Goal: Information Seeking & Learning: Learn about a topic

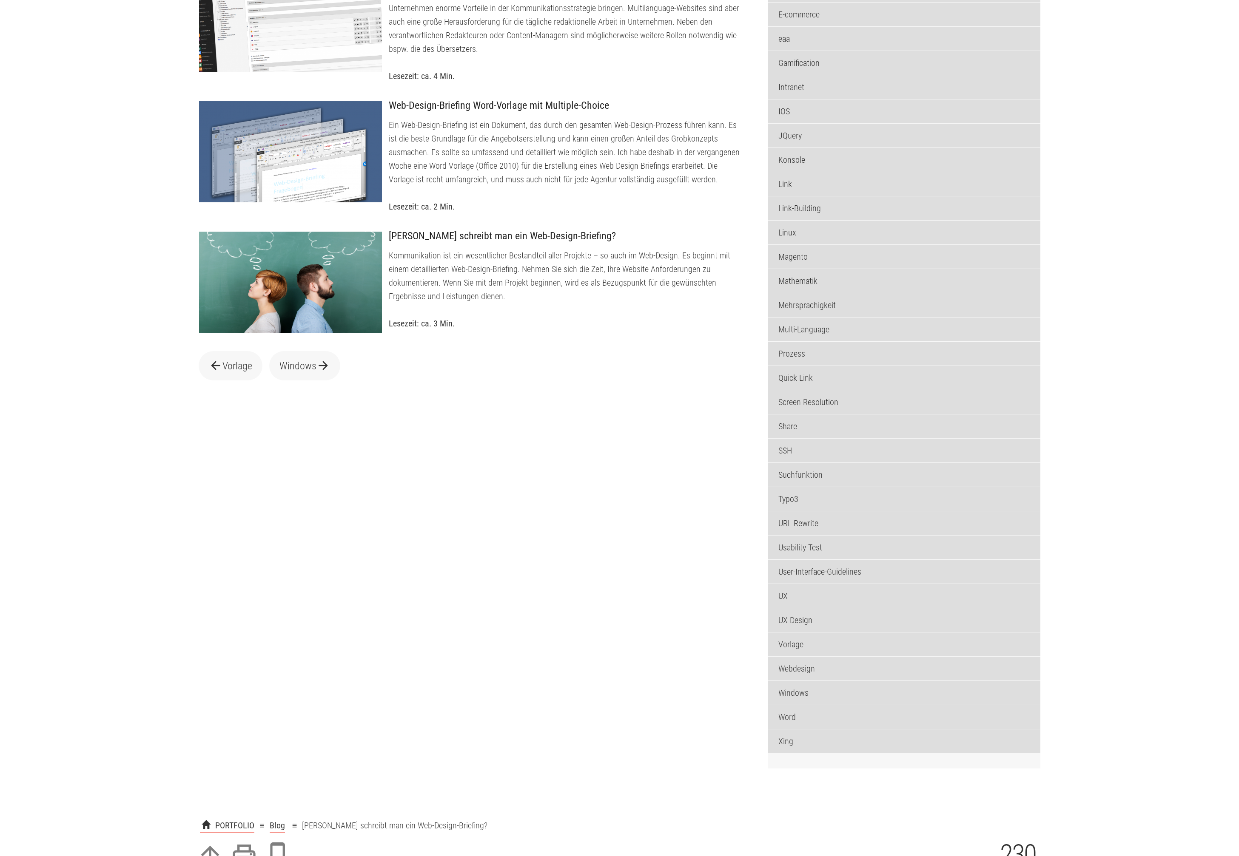
scroll to position [619, 0]
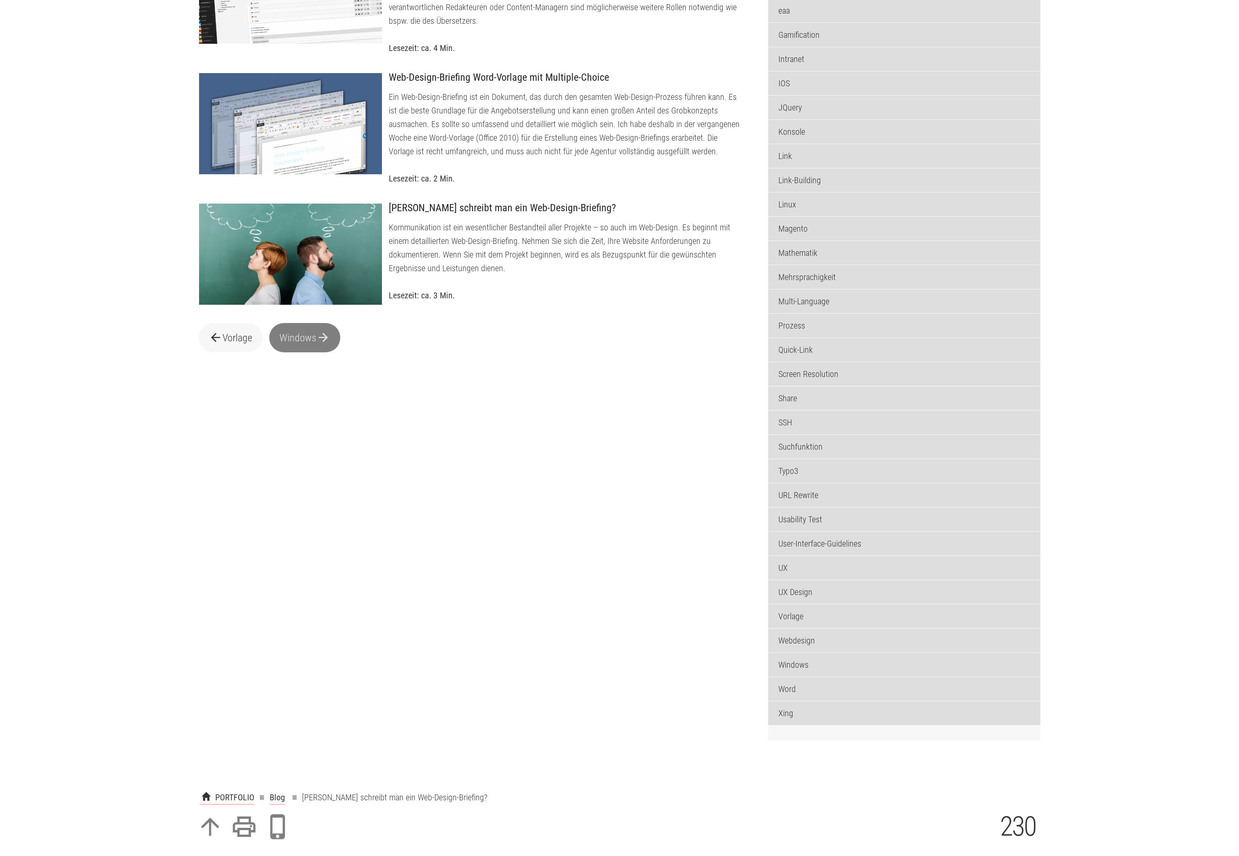
click at [294, 352] on link "Windows arrow_forward" at bounding box center [304, 337] width 71 height 29
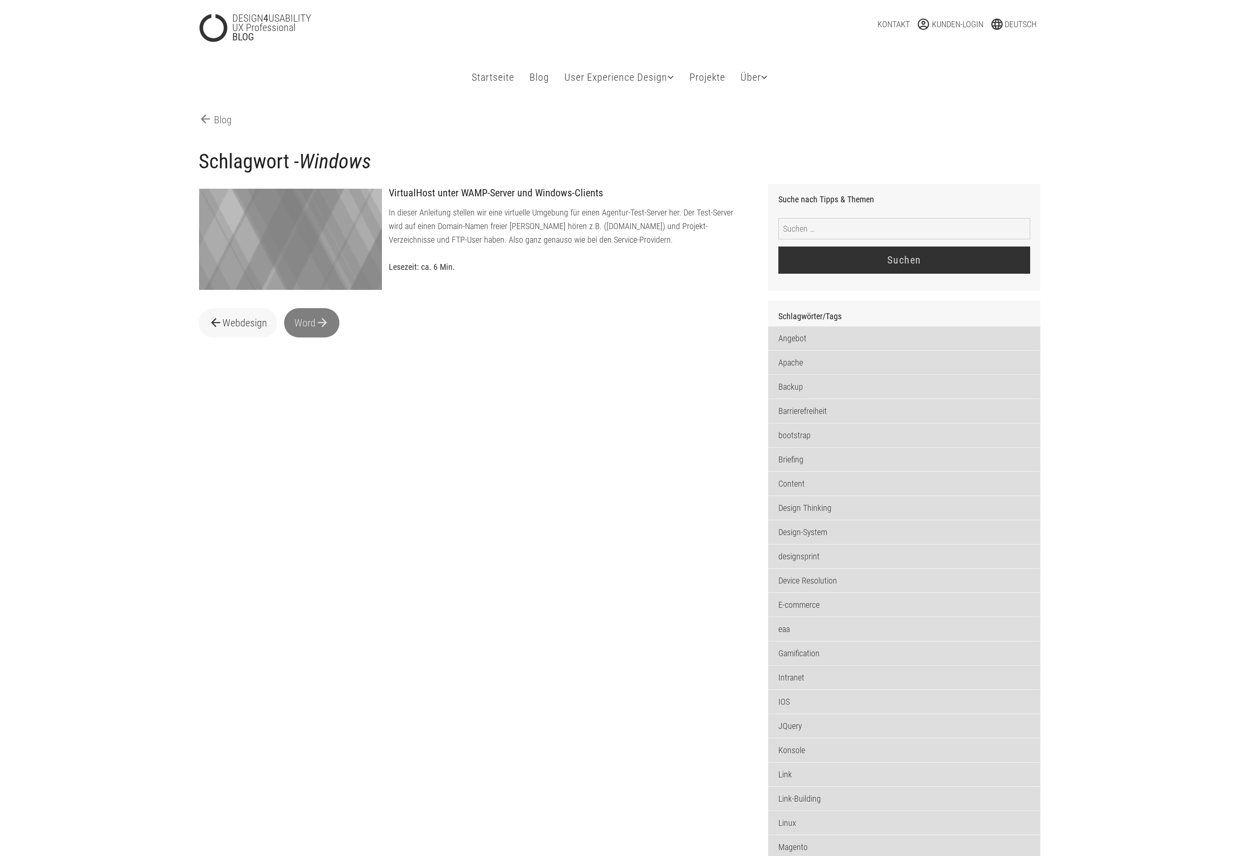
click at [300, 338] on link "Word arrow_forward" at bounding box center [311, 322] width 55 height 29
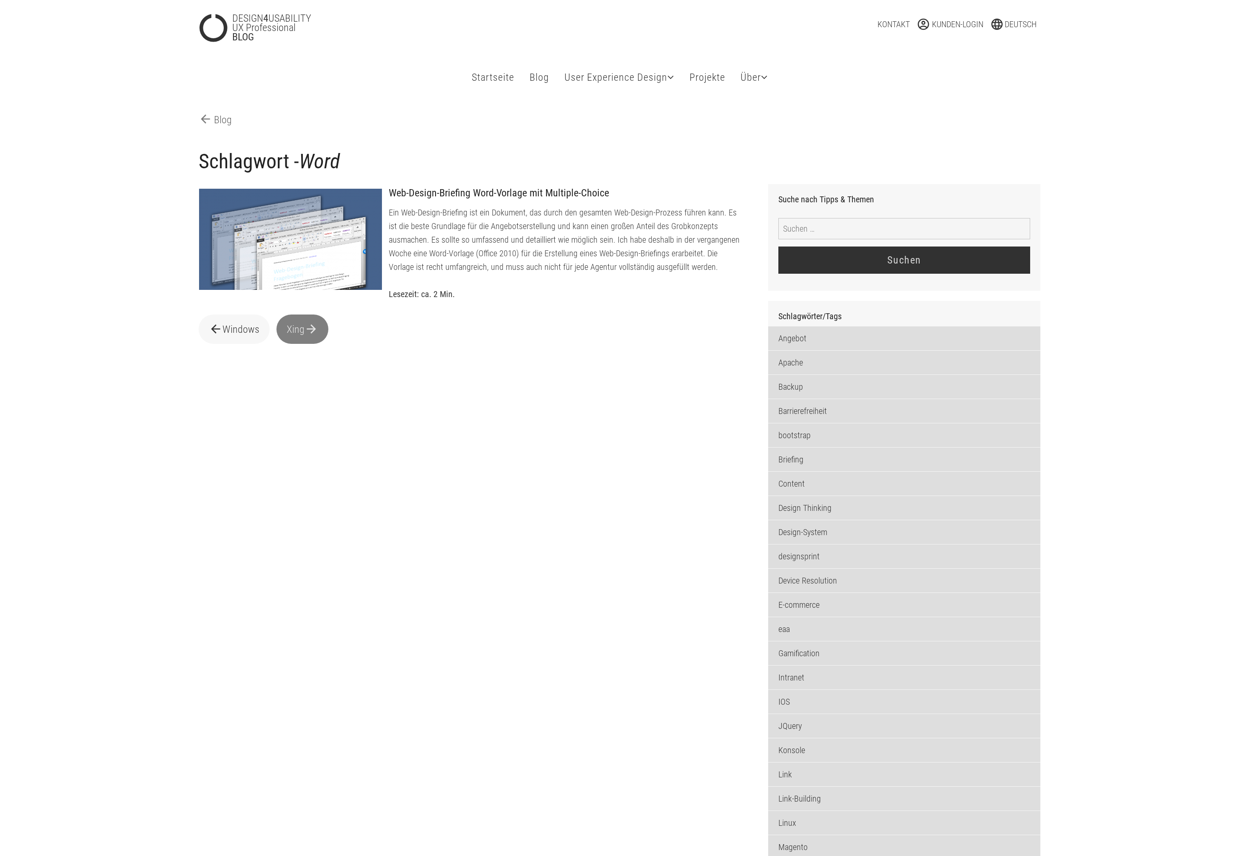
click at [302, 344] on link "Xing arrow_forward" at bounding box center [302, 329] width 52 height 29
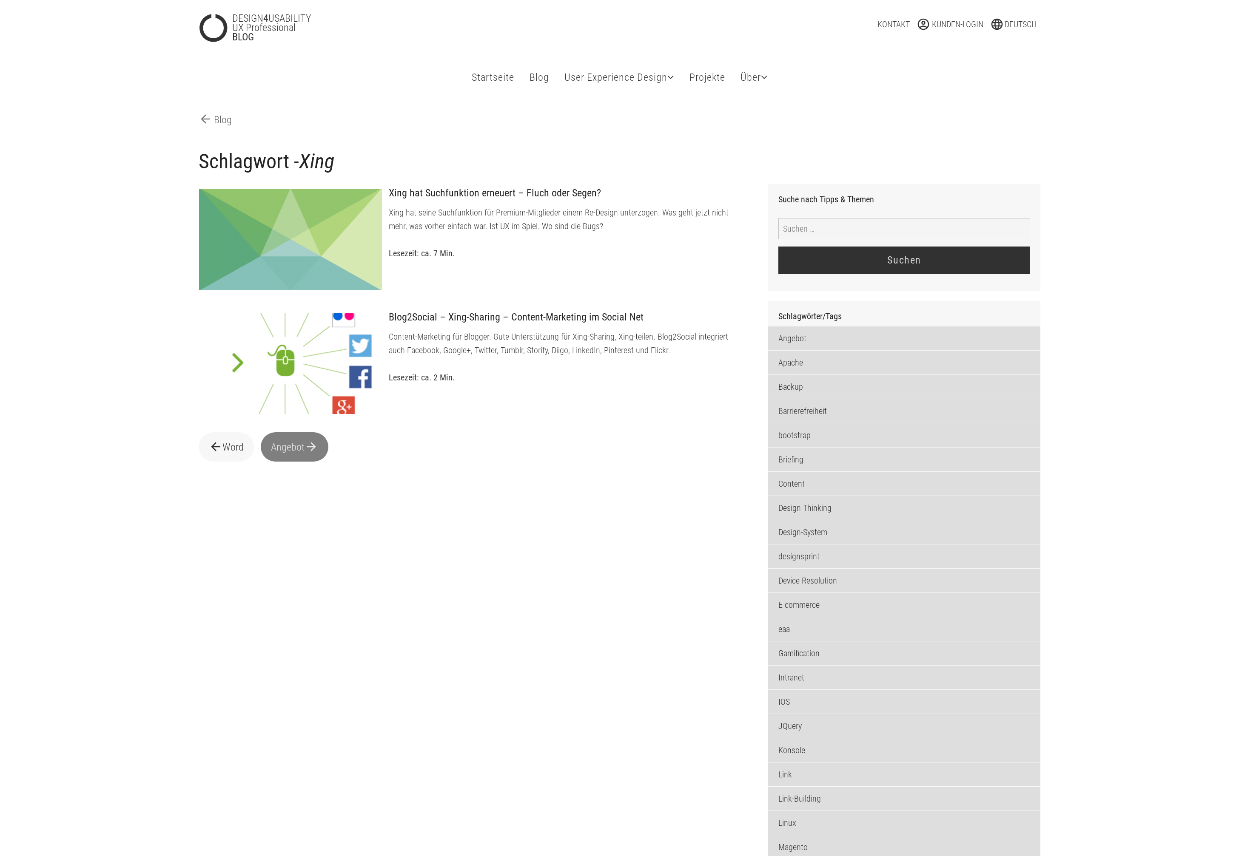
click at [298, 462] on link "Angebot arrow_forward" at bounding box center [295, 446] width 68 height 29
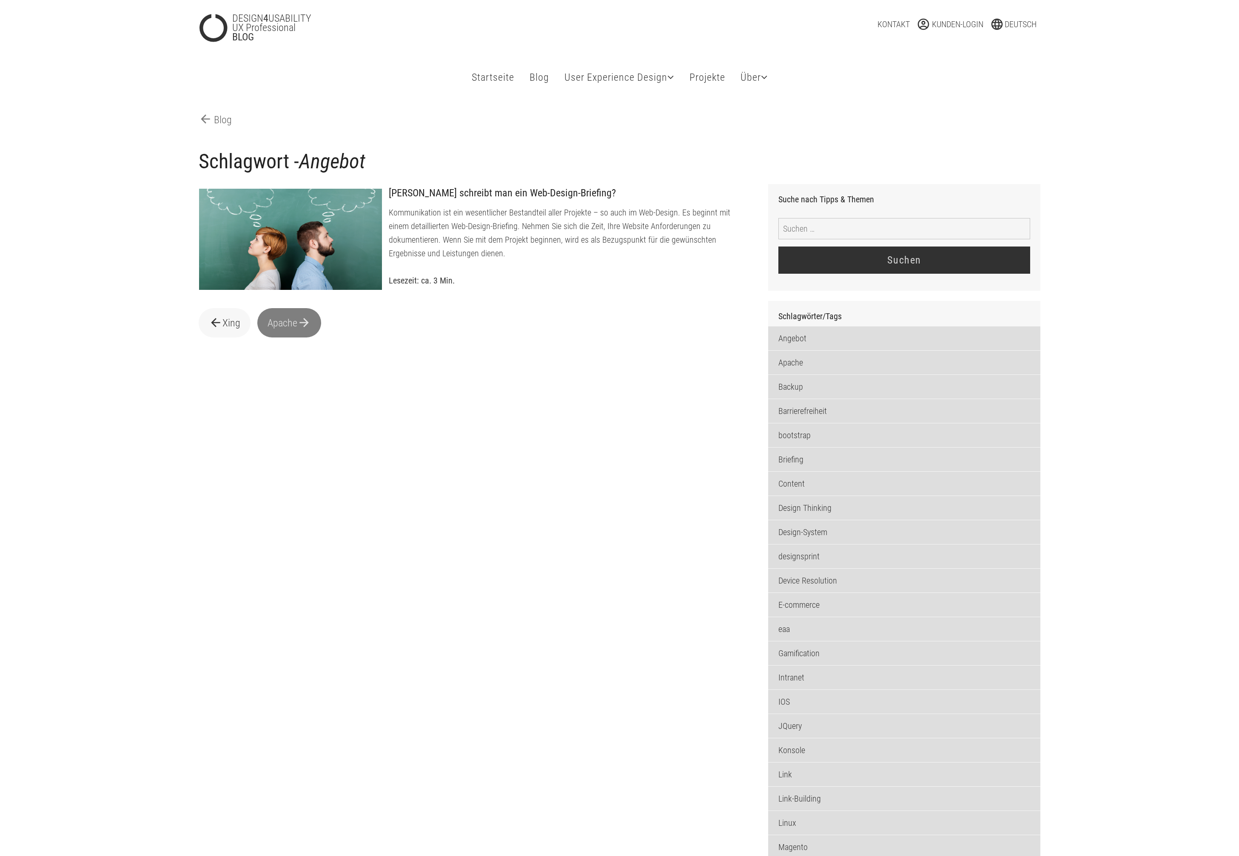
click at [281, 330] on link "Apache arrow_forward" at bounding box center [289, 322] width 64 height 29
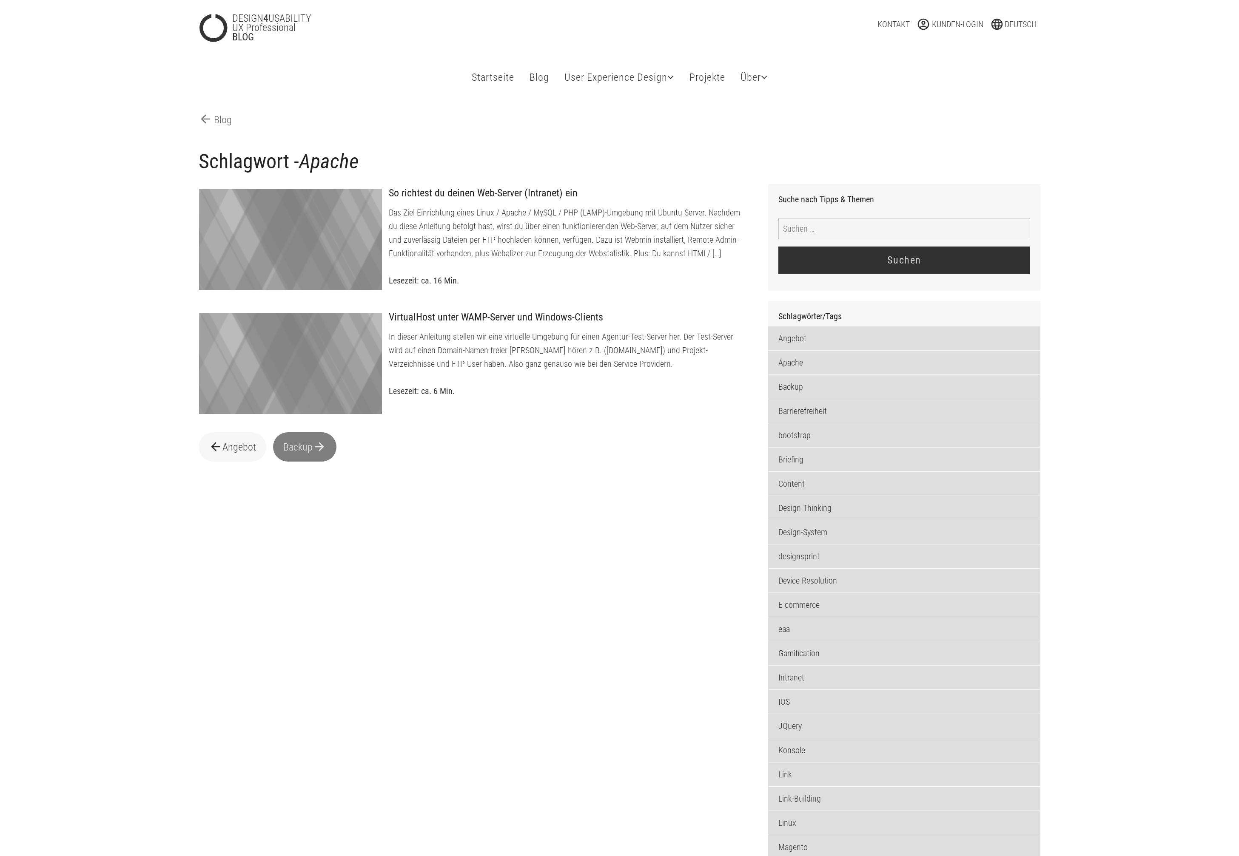
click at [302, 451] on link "Backup arrow_forward" at bounding box center [304, 446] width 63 height 29
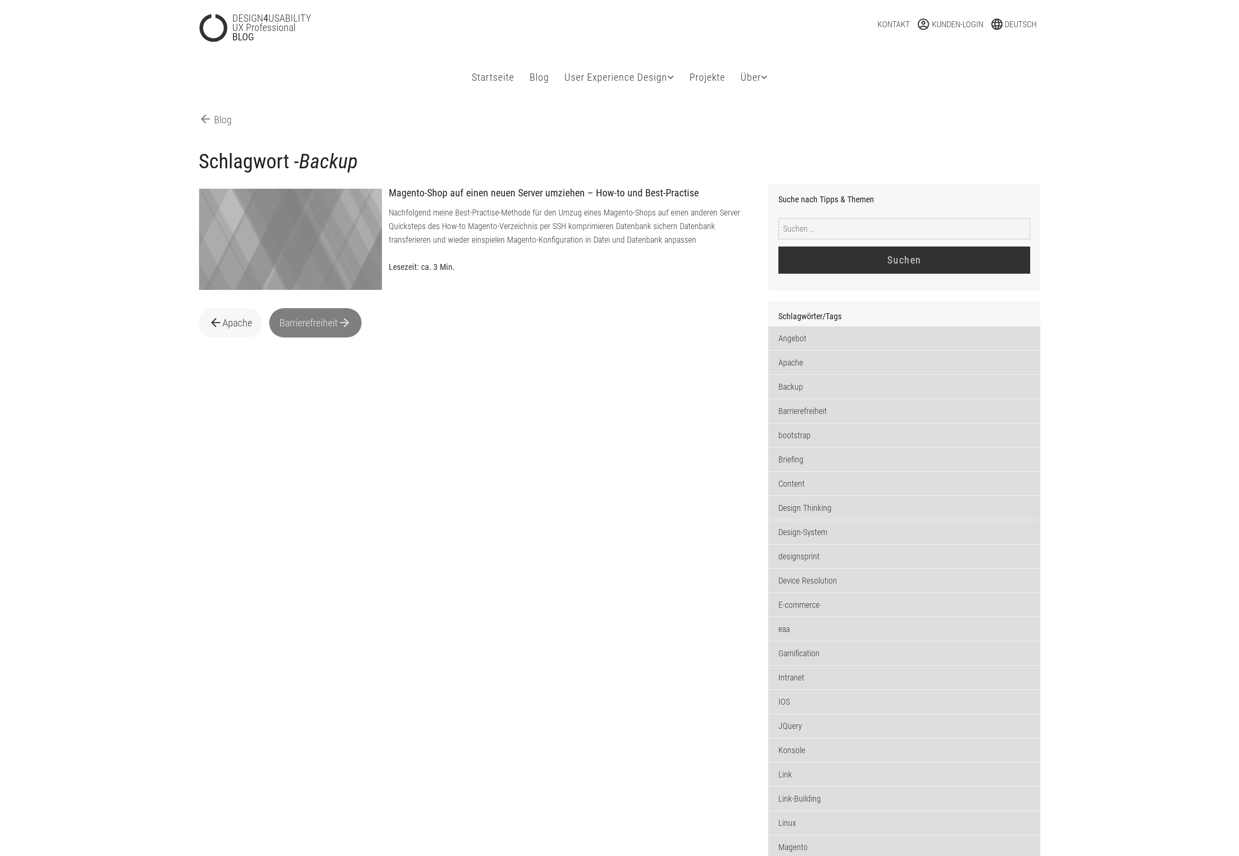
click at [301, 332] on link "Barrierefreiheit arrow_forward" at bounding box center [315, 322] width 92 height 29
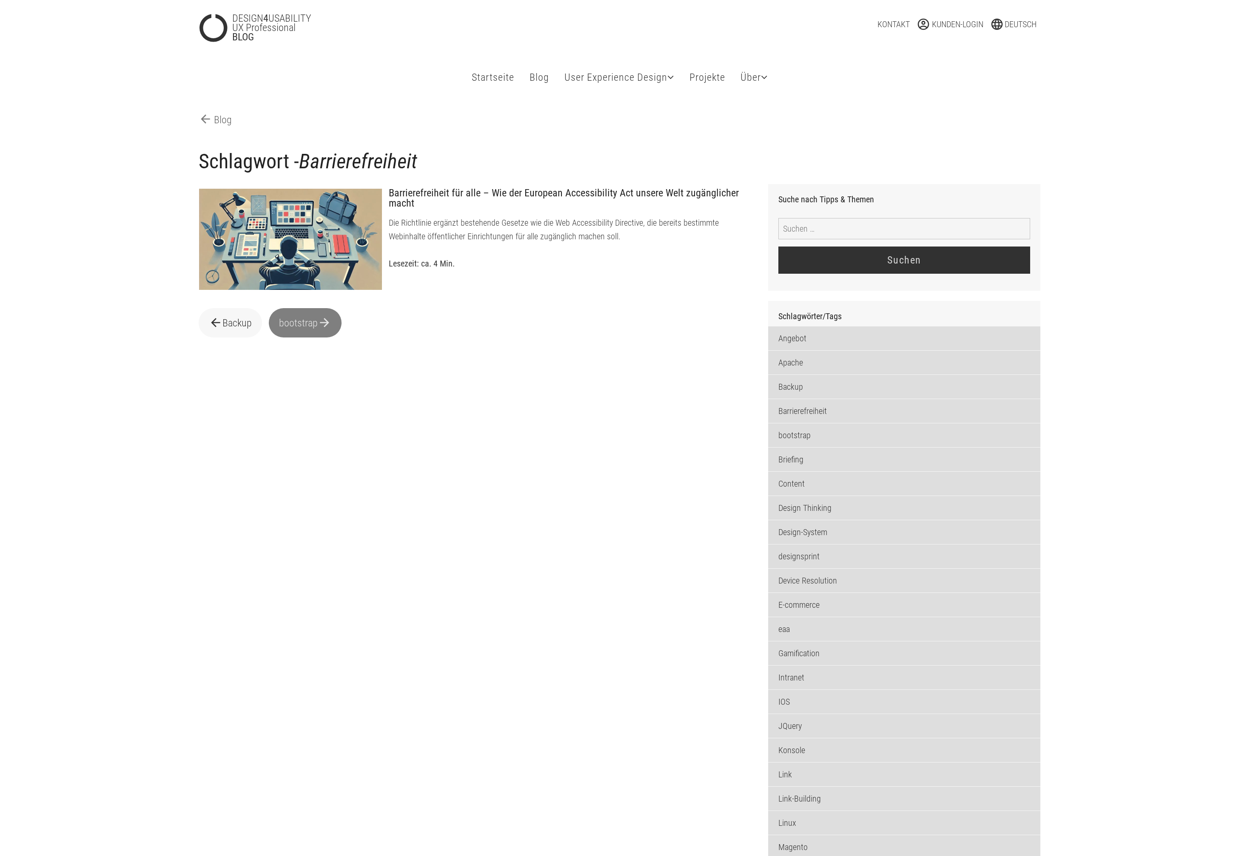
click at [301, 332] on link "bootstrap arrow_forward" at bounding box center [305, 322] width 73 height 29
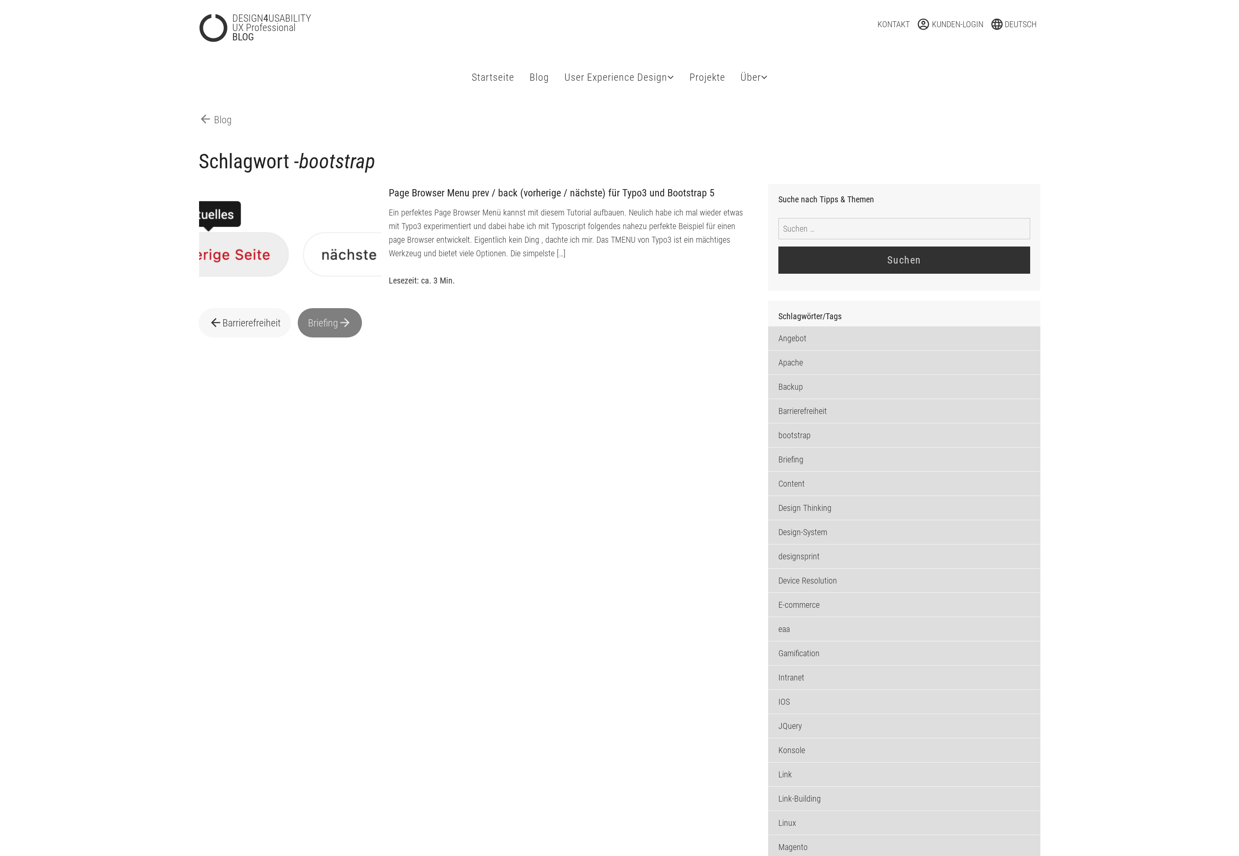
click at [316, 338] on link "Briefing arrow_forward" at bounding box center [330, 322] width 64 height 29
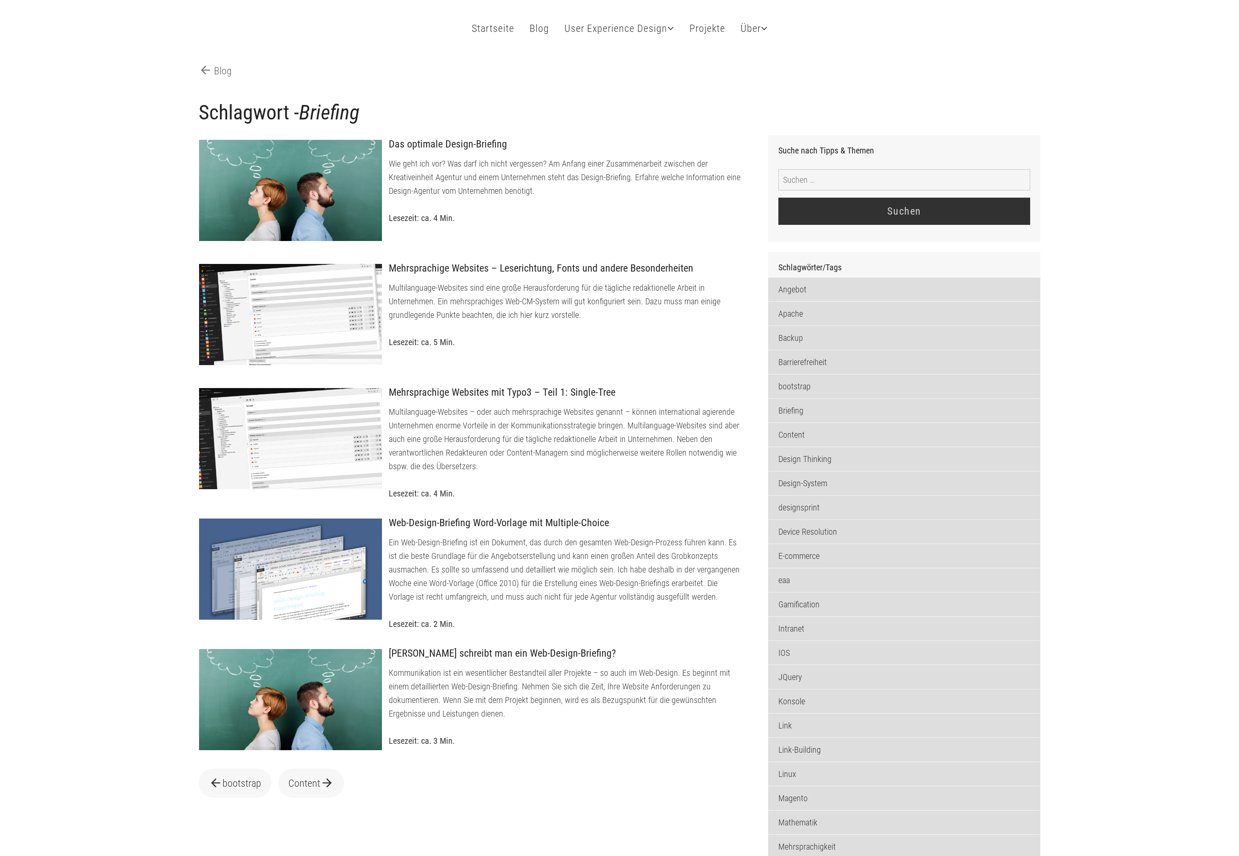
scroll to position [38, 0]
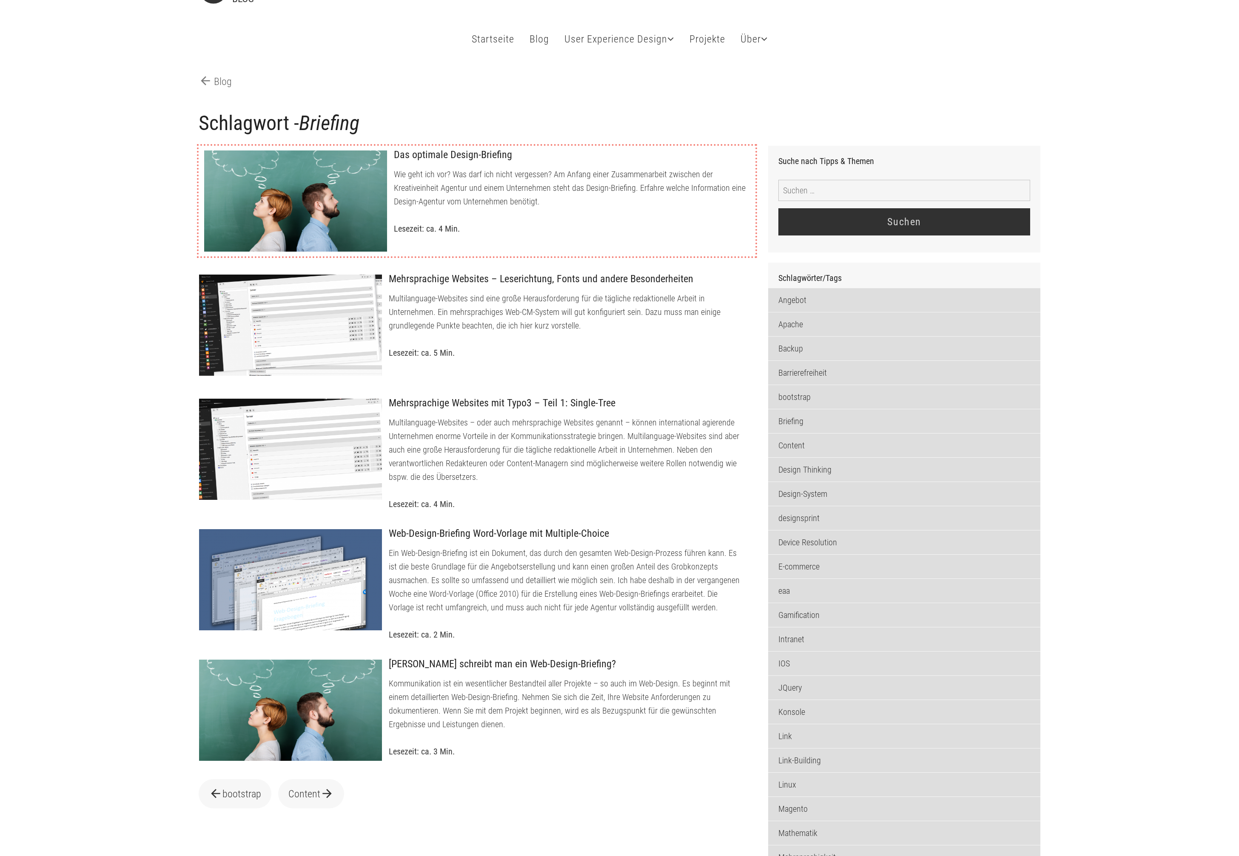
click at [344, 247] on div at bounding box center [296, 201] width 184 height 102
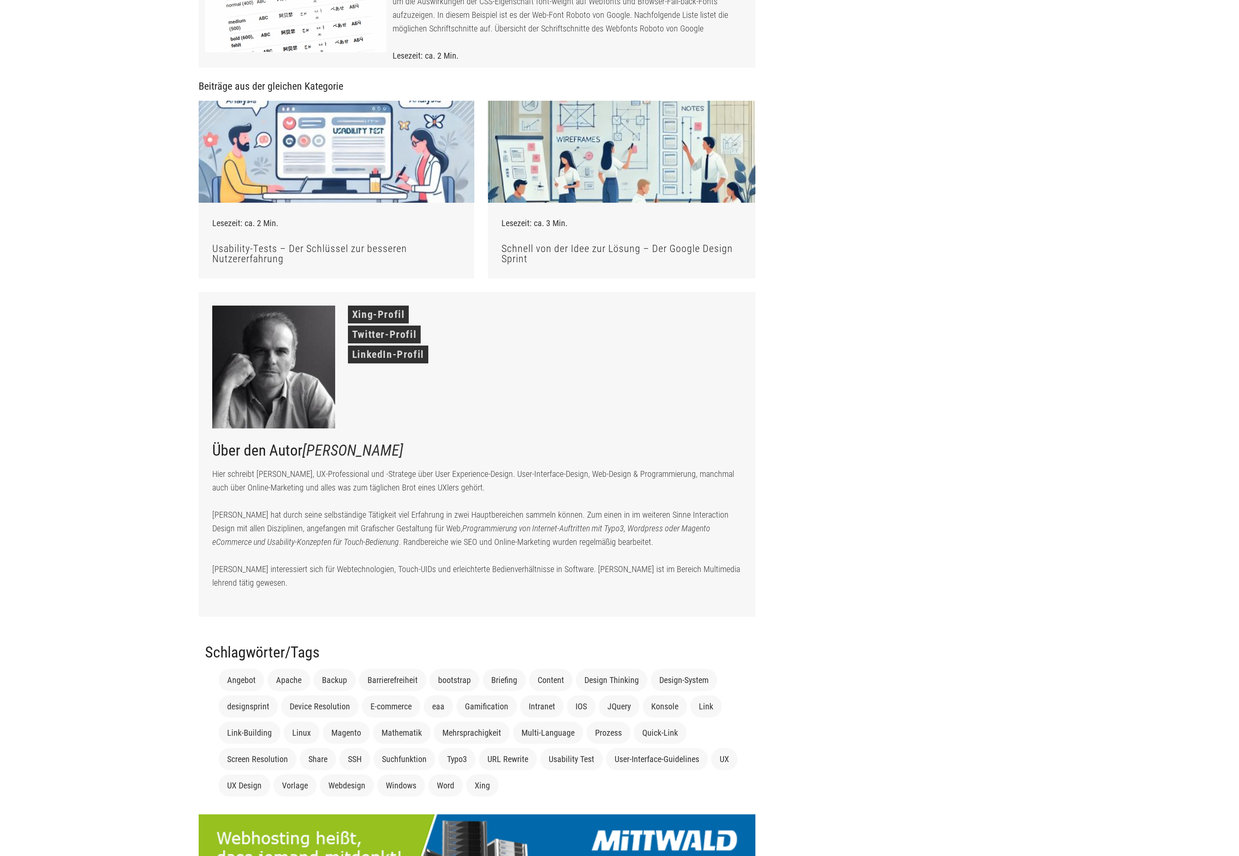
scroll to position [2455, 0]
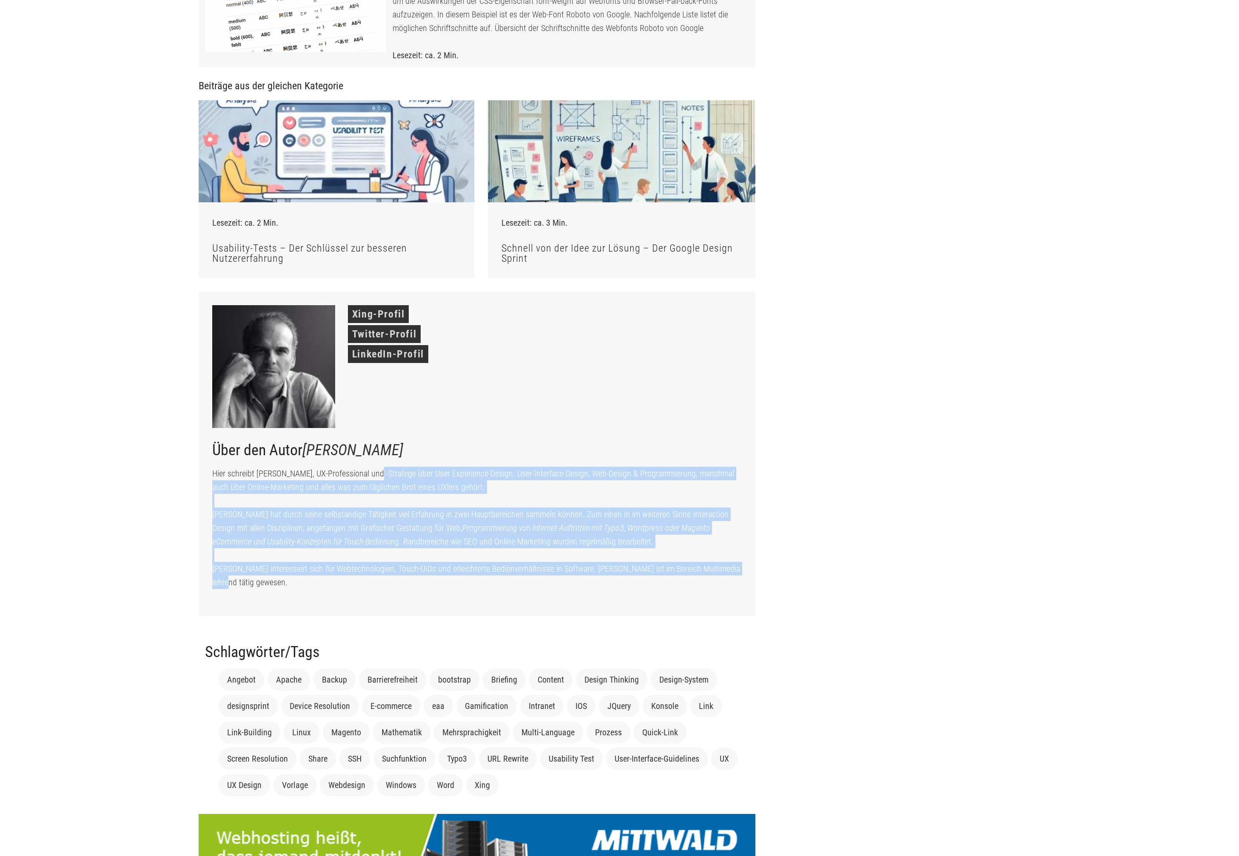
drag, startPoint x: 368, startPoint y: 570, endPoint x: 626, endPoint y: 695, distance: 286.6
click at [626, 617] on div "Xing-Profil Twitter-Profil LinkedIn-Profil Über den Autor Ingo Förster Hier sch…" at bounding box center [477, 454] width 557 height 325
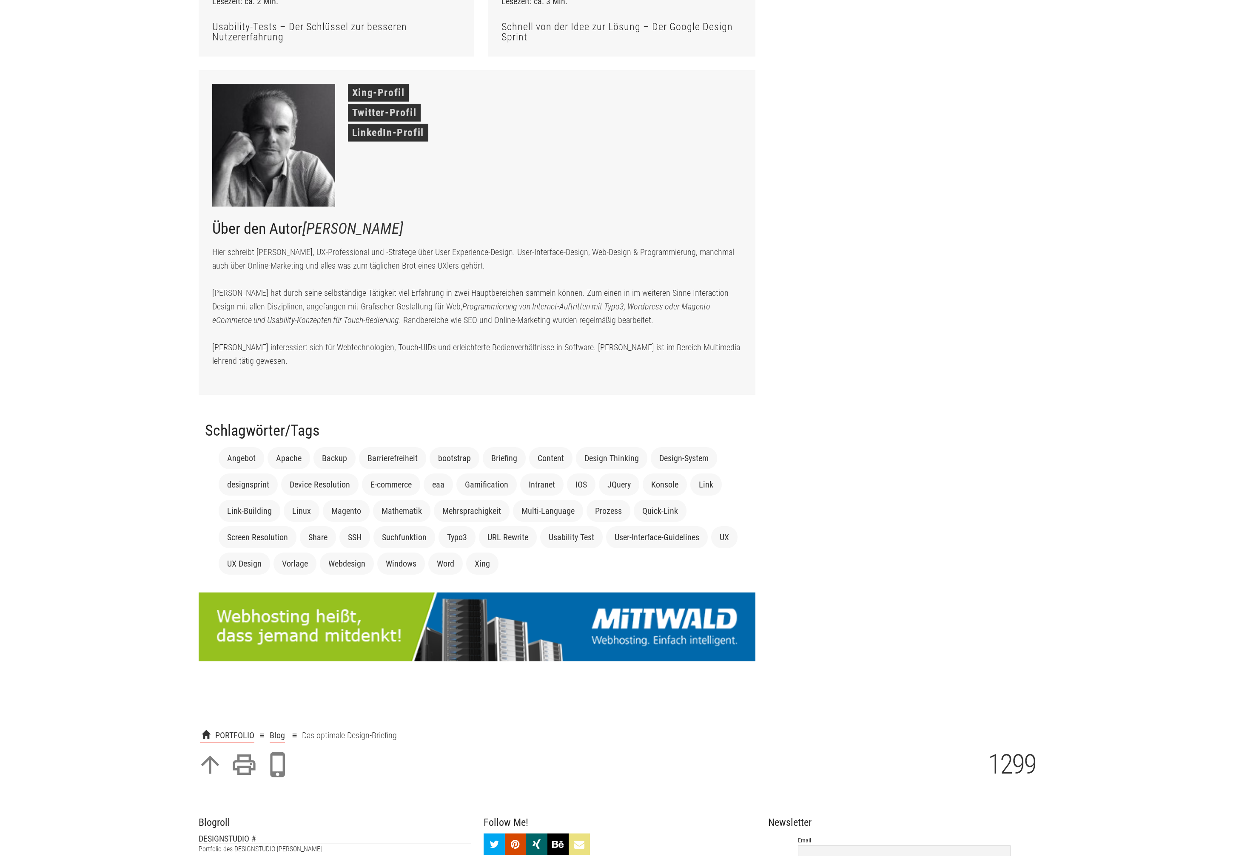
scroll to position [2676, 0]
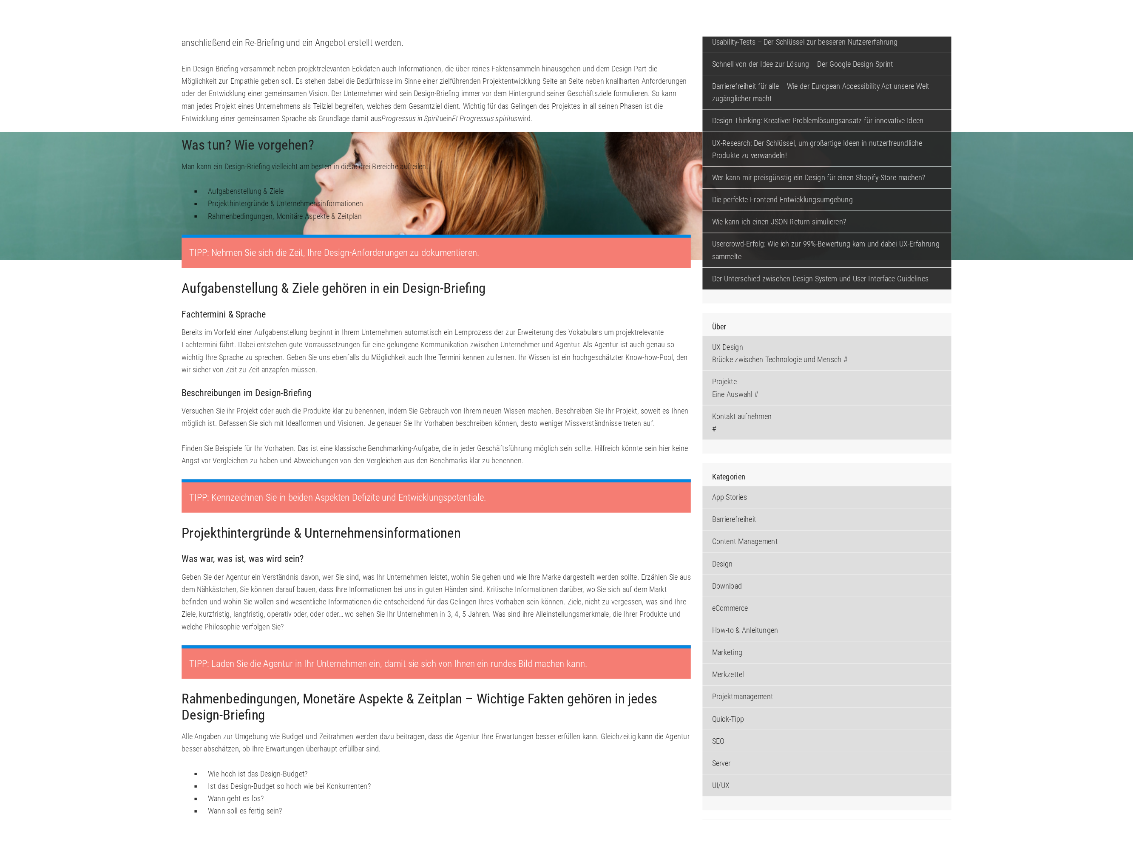
scroll to position [0, 0]
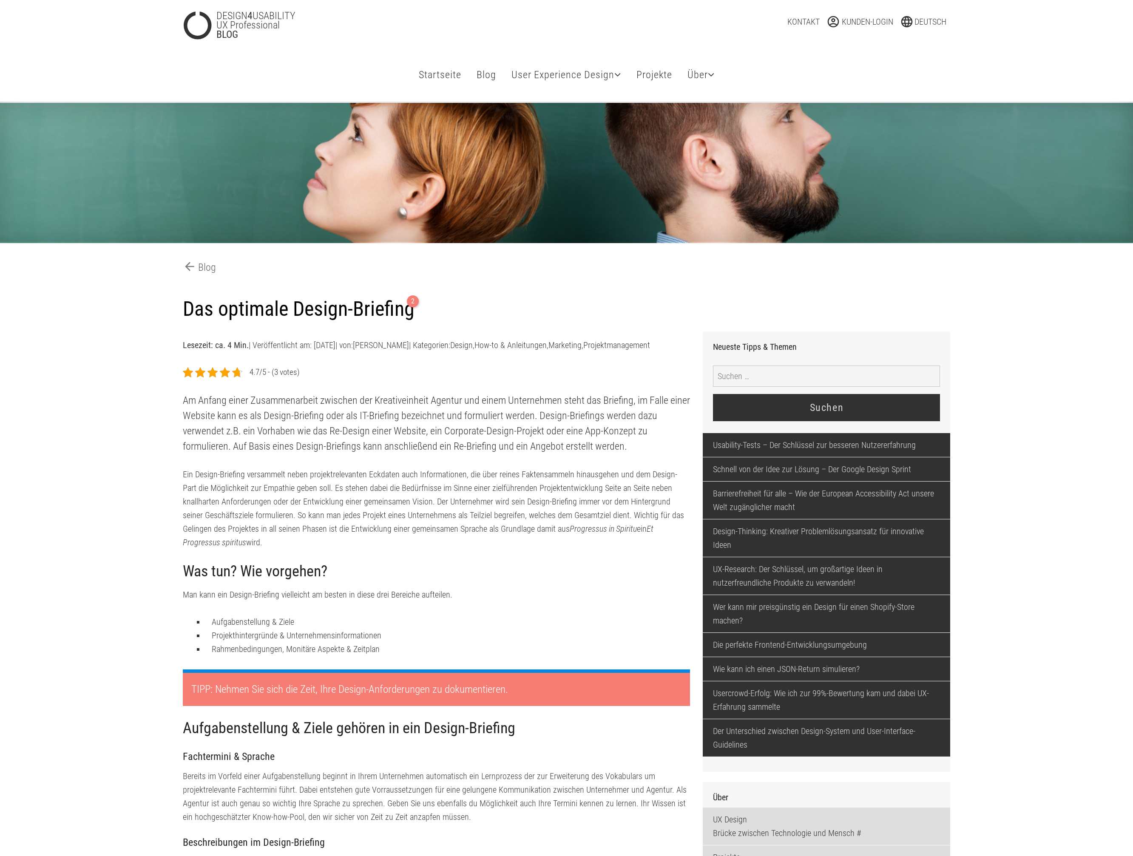
scroll to position [1, 0]
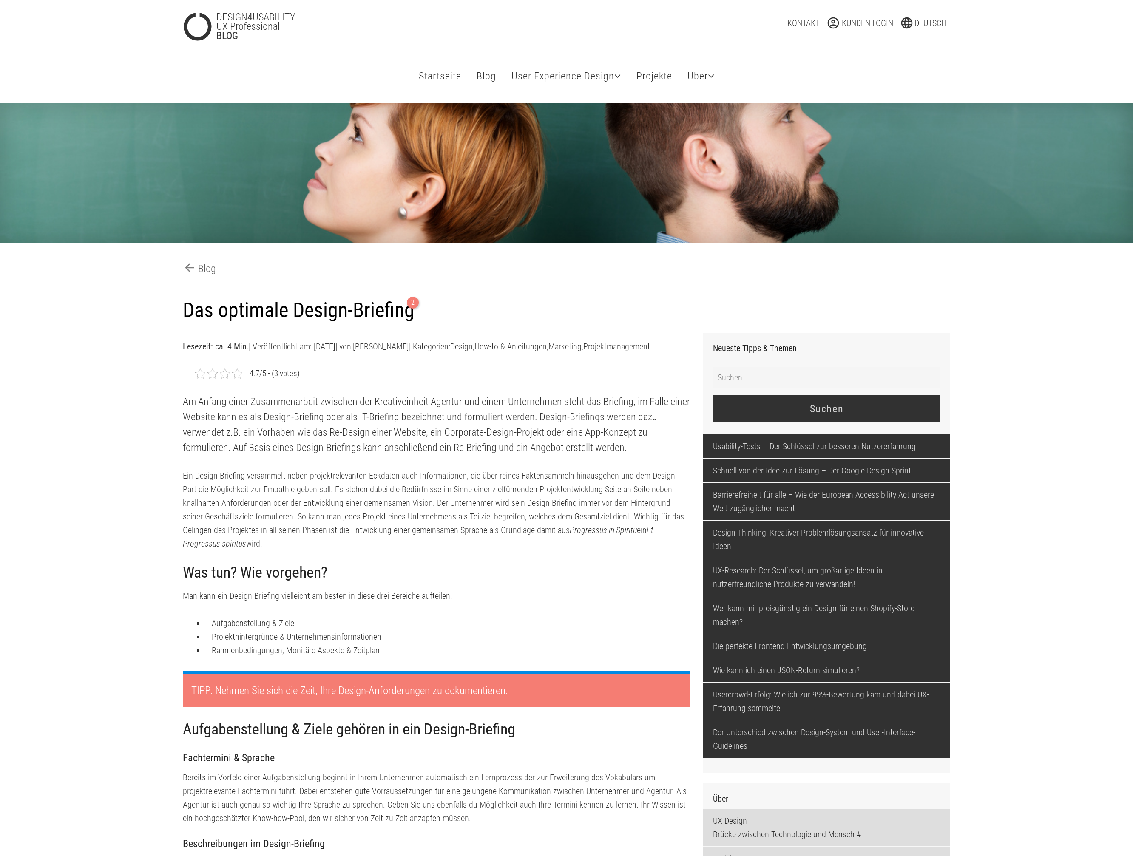
drag, startPoint x: 307, startPoint y: 382, endPoint x: 187, endPoint y: 384, distance: 120.3
click at [187, 381] on div "4.7/5 - (3 votes)" at bounding box center [437, 374] width 508 height 14
click at [241, 378] on div at bounding box center [237, 374] width 10 height 10
click at [351, 381] on div "4.7/5 - (3 votes)" at bounding box center [437, 374] width 508 height 14
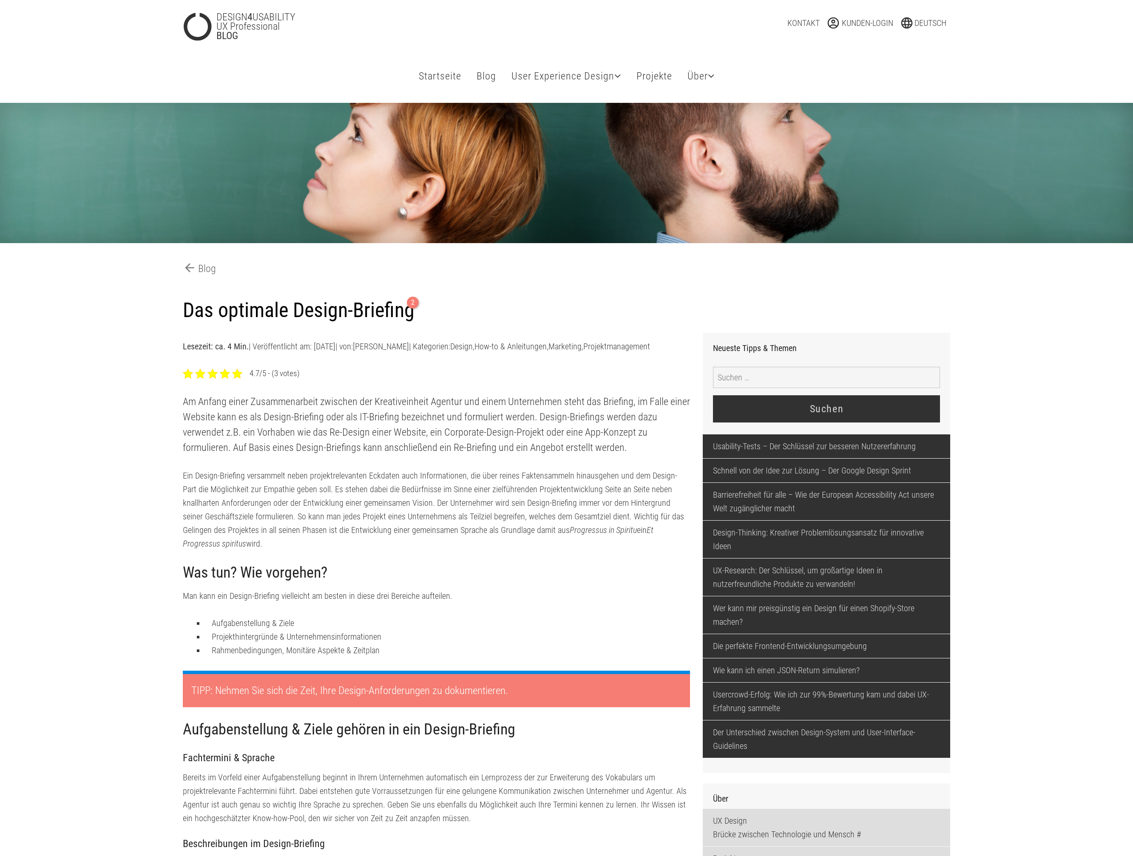
click at [237, 379] on div at bounding box center [237, 374] width 10 height 10
click at [240, 379] on div at bounding box center [237, 374] width 10 height 10
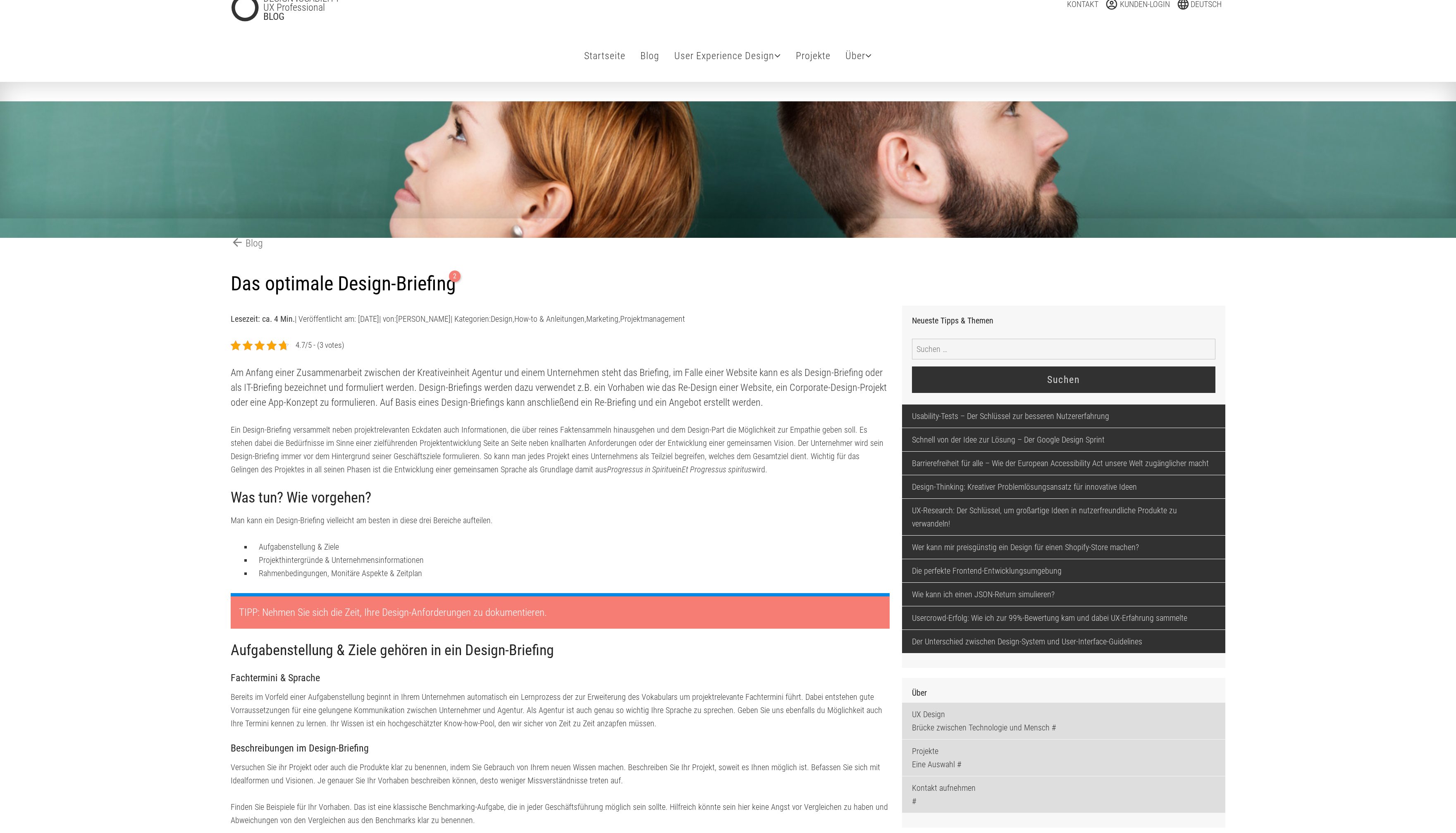
scroll to position [0, 0]
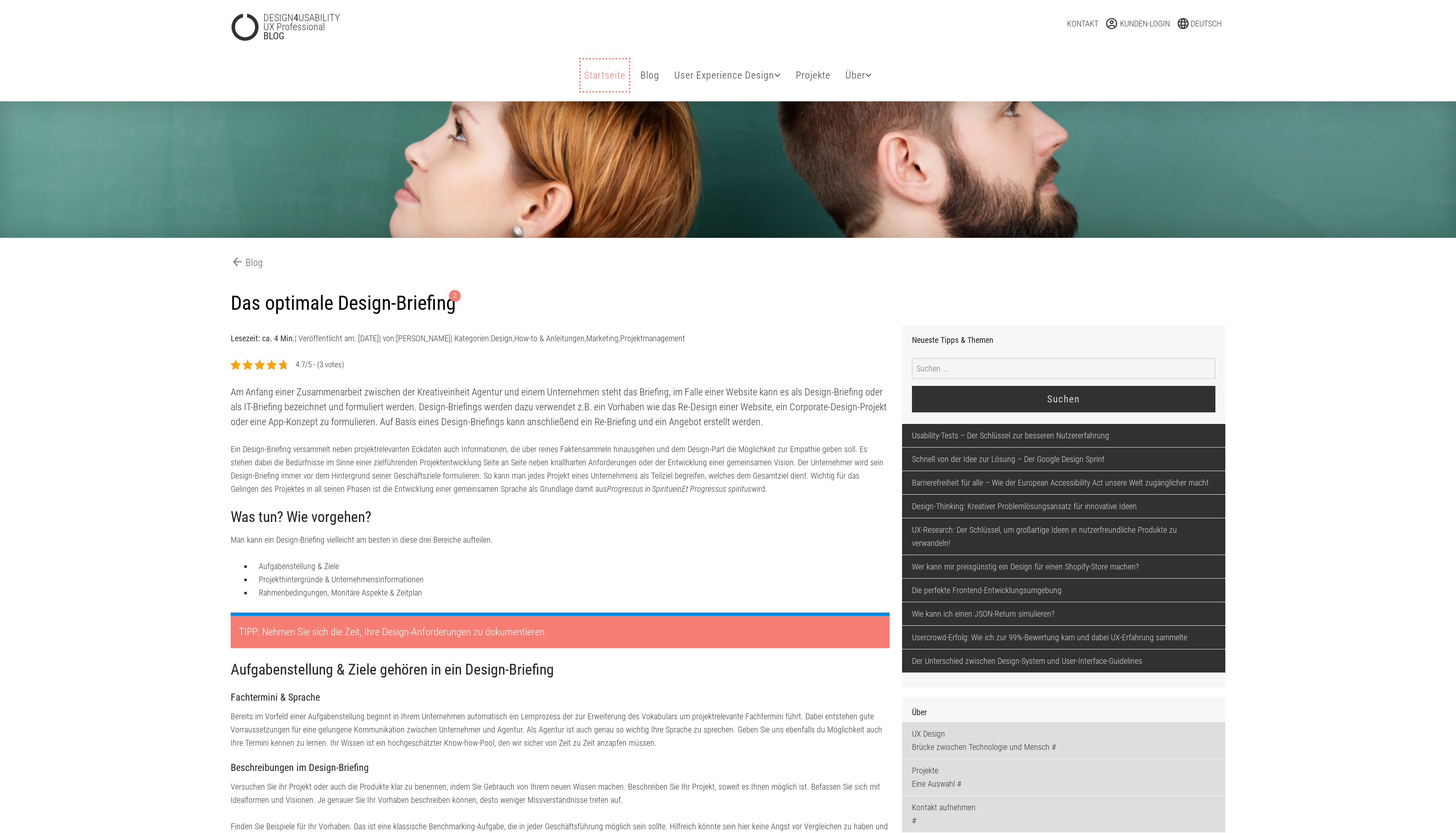
click at [611, 74] on link "Startseite" at bounding box center [604, 75] width 48 height 31
